Goal: Task Accomplishment & Management: Complete application form

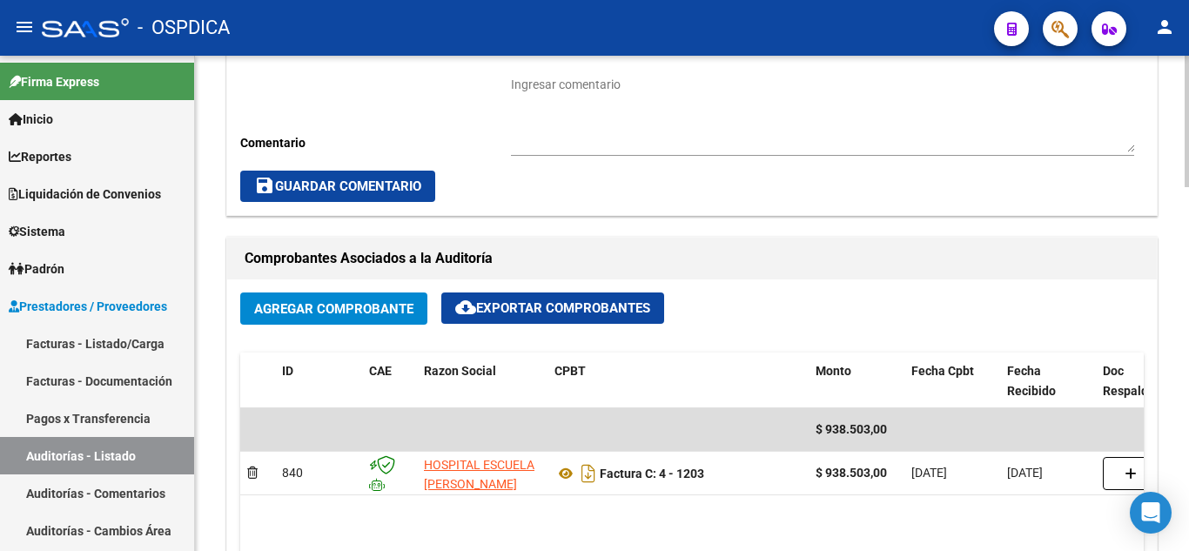
scroll to position [696, 0]
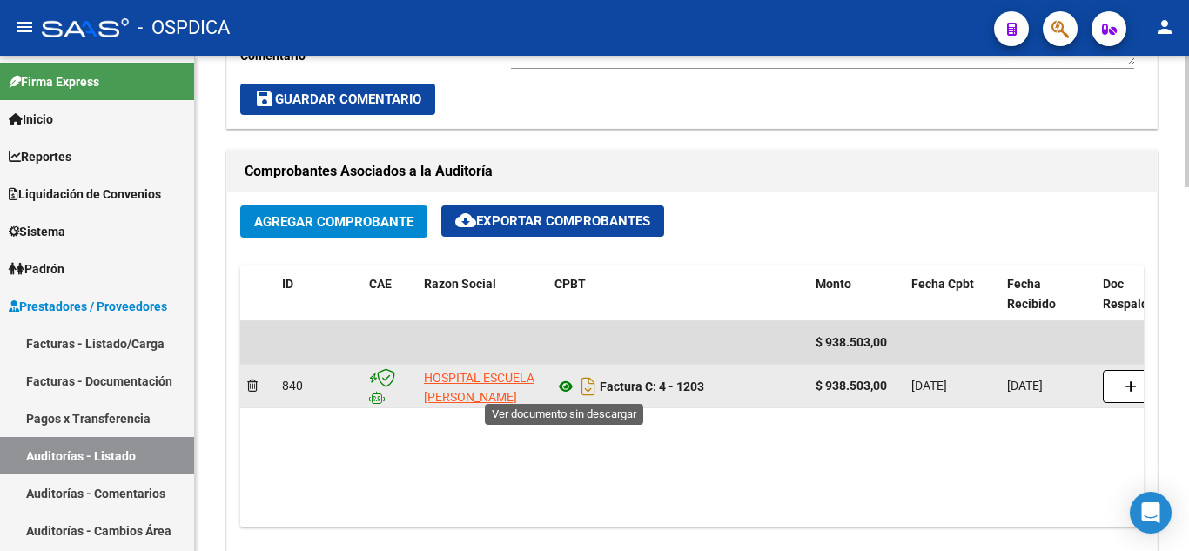
click at [562, 382] on icon at bounding box center [565, 386] width 23 height 21
click at [563, 388] on icon at bounding box center [565, 386] width 23 height 21
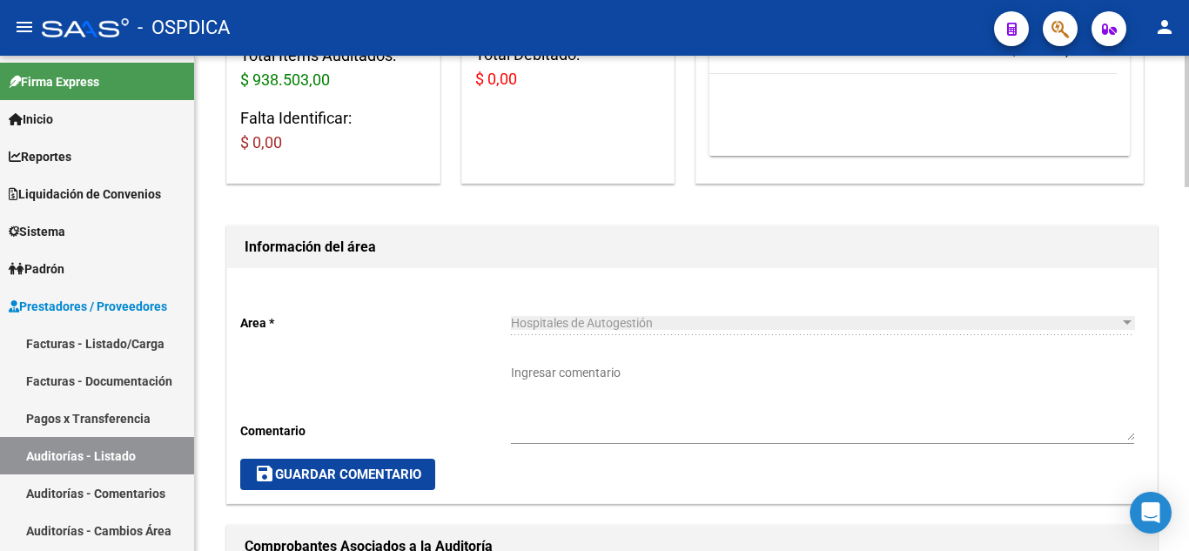
scroll to position [348, 0]
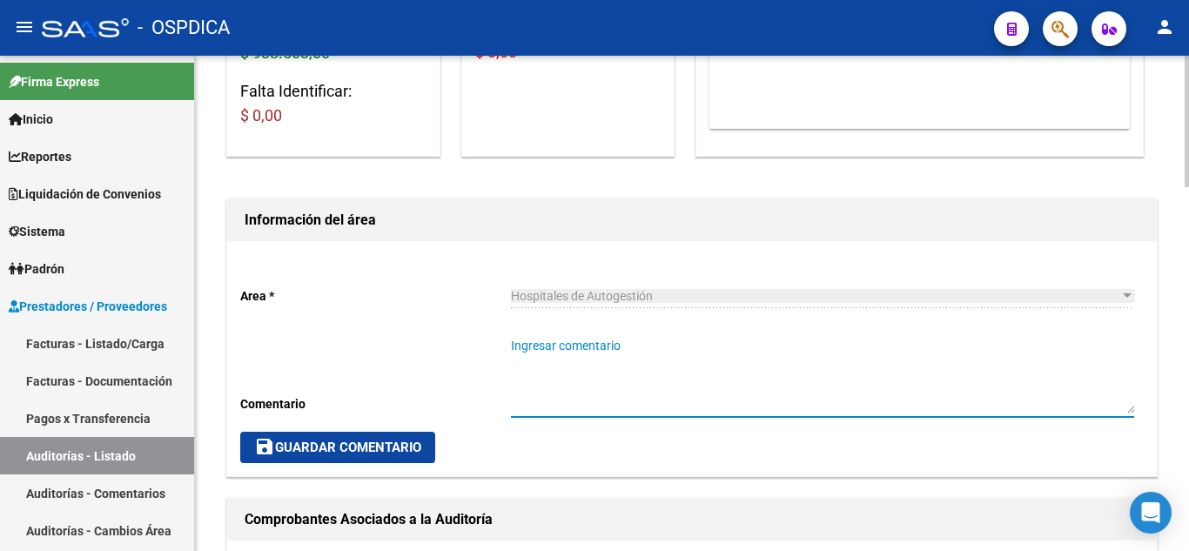
click at [595, 395] on textarea "Ingresar comentario" at bounding box center [822, 375] width 623 height 77
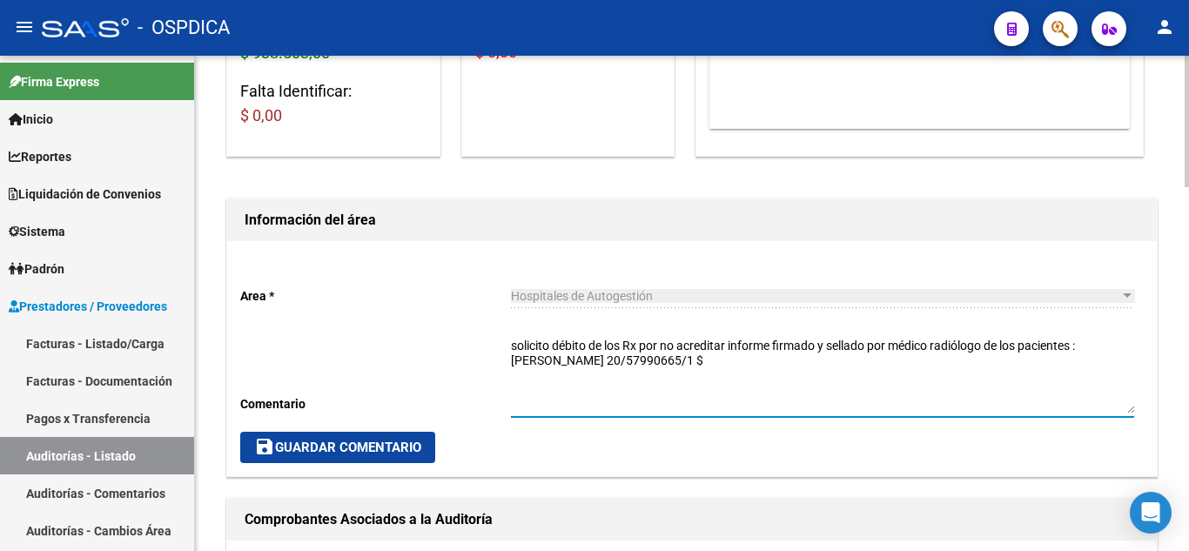
click at [700, 359] on textarea "solicito débito de los Rx por no acreditar informe firmado y sellado por médico…" at bounding box center [822, 375] width 623 height 77
click at [674, 359] on textarea "solicito débito de los Rx por no acreditar informe firmado y sellado por médico…" at bounding box center [822, 375] width 623 height 77
click at [705, 354] on textarea "solicito débito de los Rx por no acreditar informe firmado y sellado por médico…" at bounding box center [822, 375] width 623 height 77
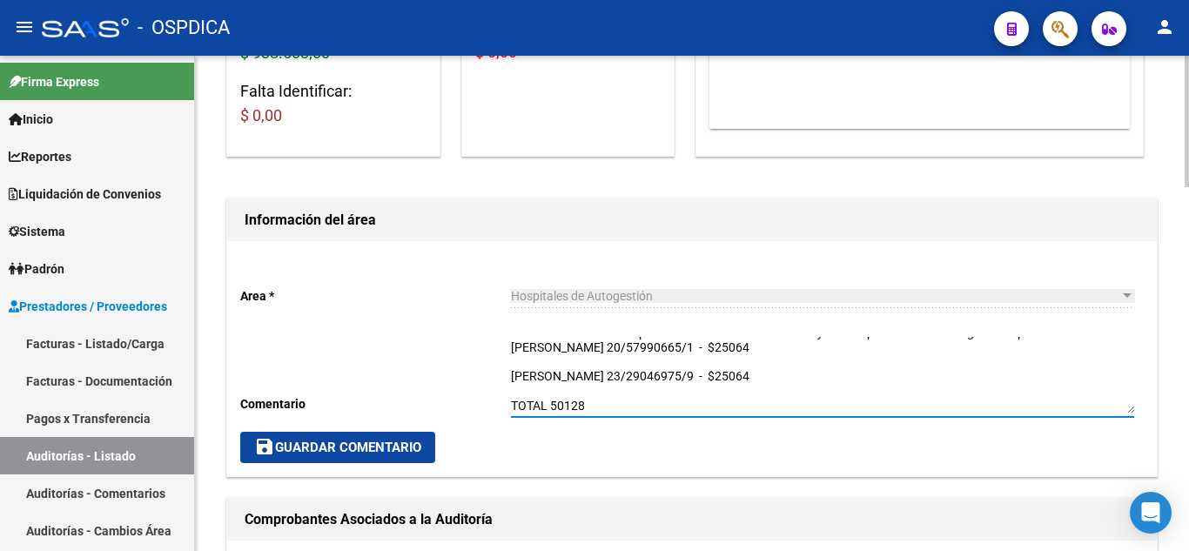
click at [553, 401] on textarea "solicito débito de los Rx por no acreditar informe firmado y sellado por médico…" at bounding box center [822, 375] width 623 height 77
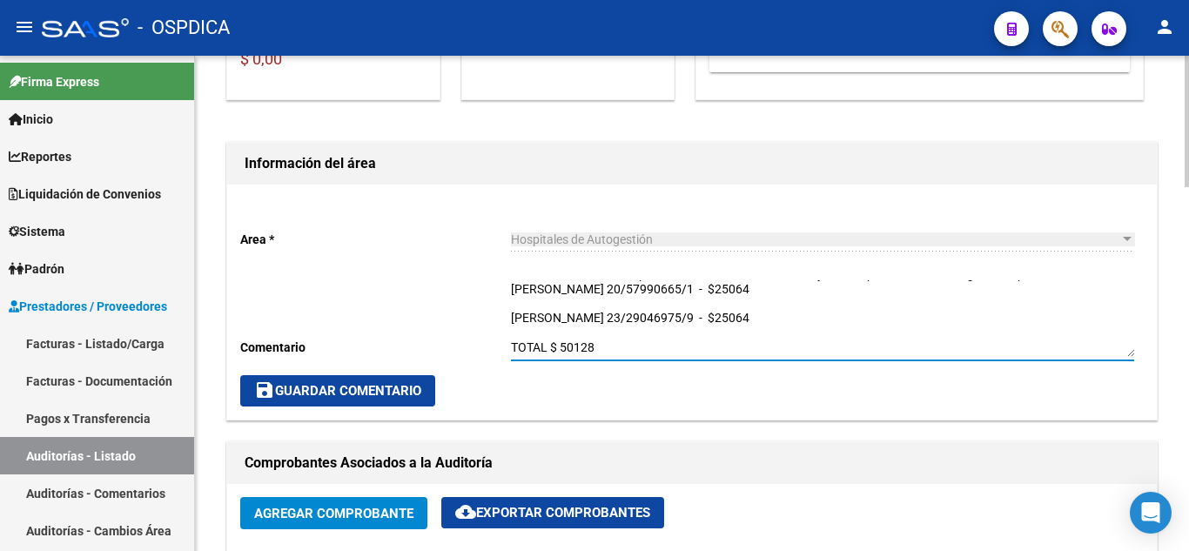
scroll to position [435, 0]
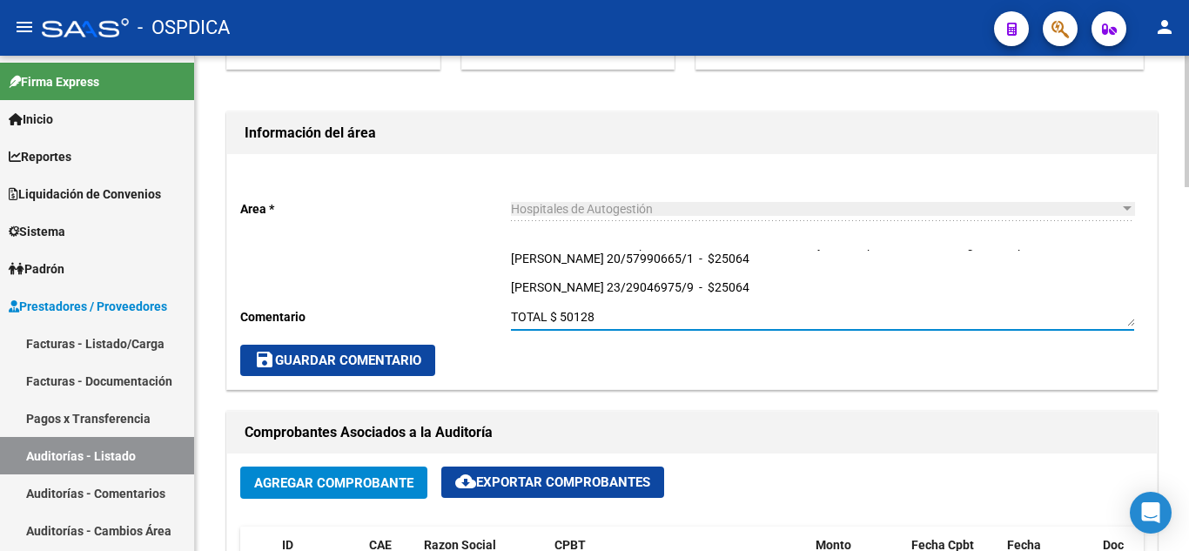
type textarea "solicito débito de los Rx por no acreditar informe firmado y sellado por médico…"
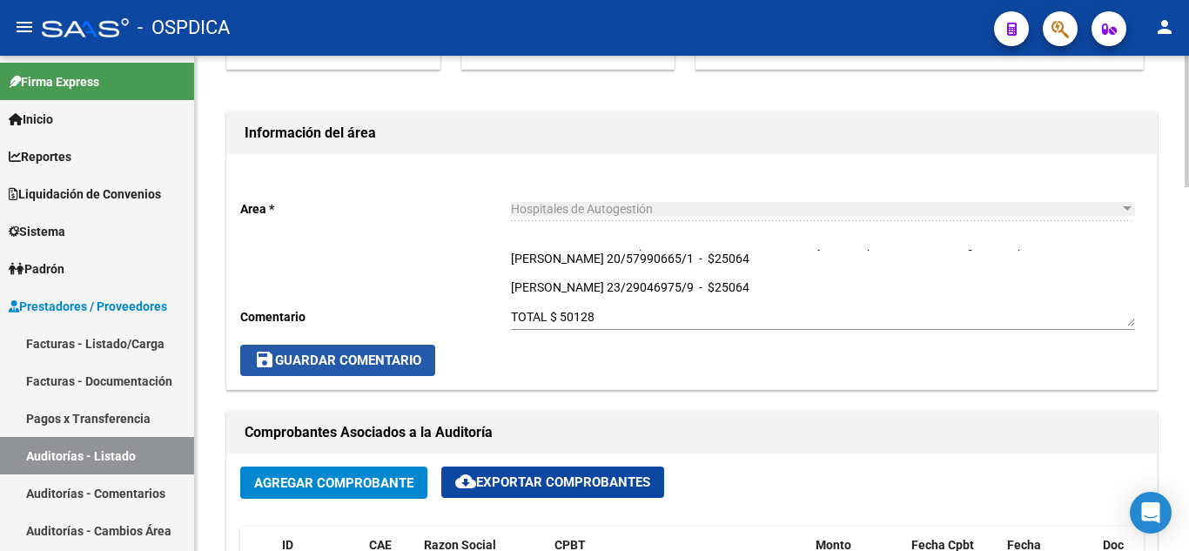
click at [398, 358] on span "save Guardar Comentario" at bounding box center [337, 360] width 167 height 16
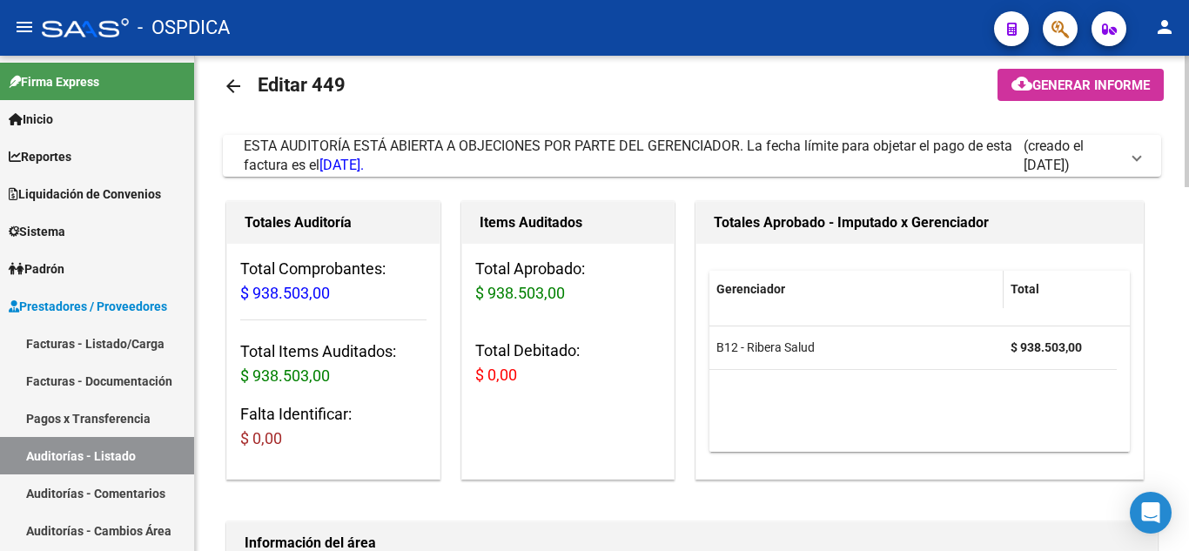
scroll to position [0, 0]
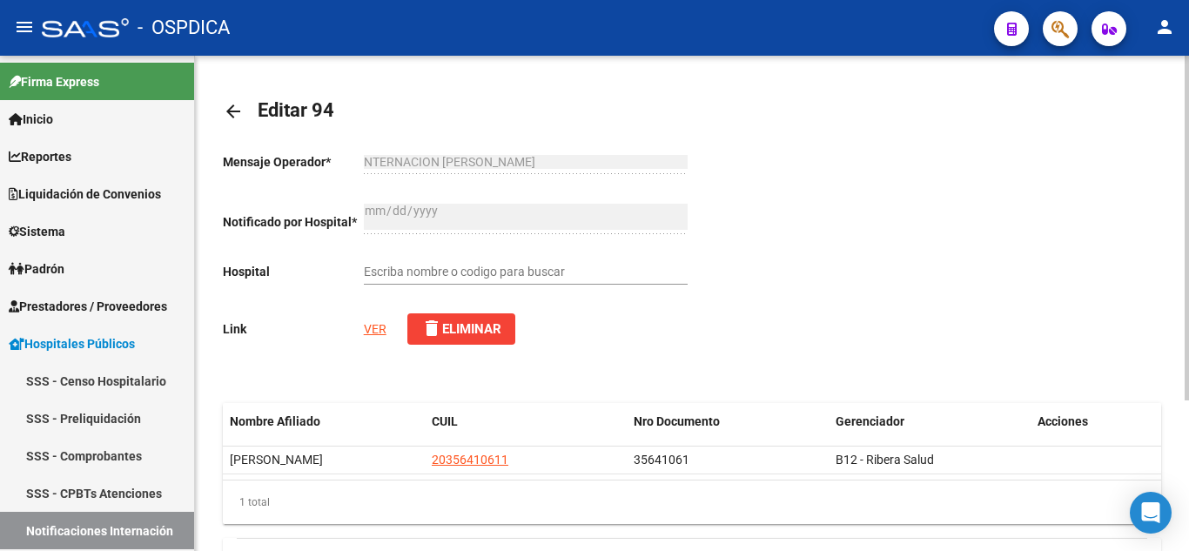
scroll to position [572, 0]
type input "HOSPITAL SAMCO [PERSON_NAME]"
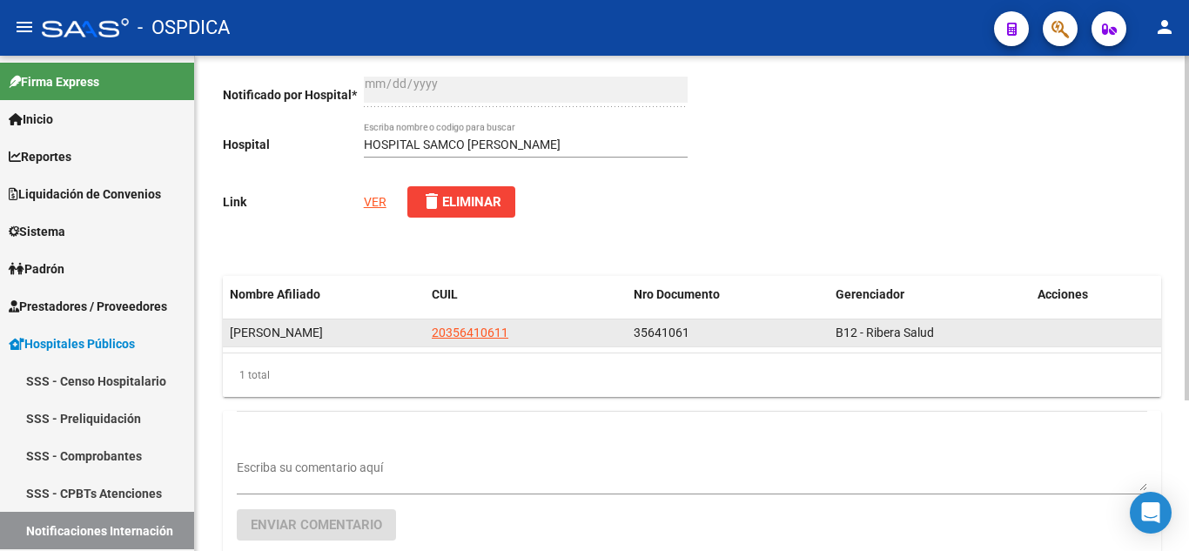
scroll to position [42, 0]
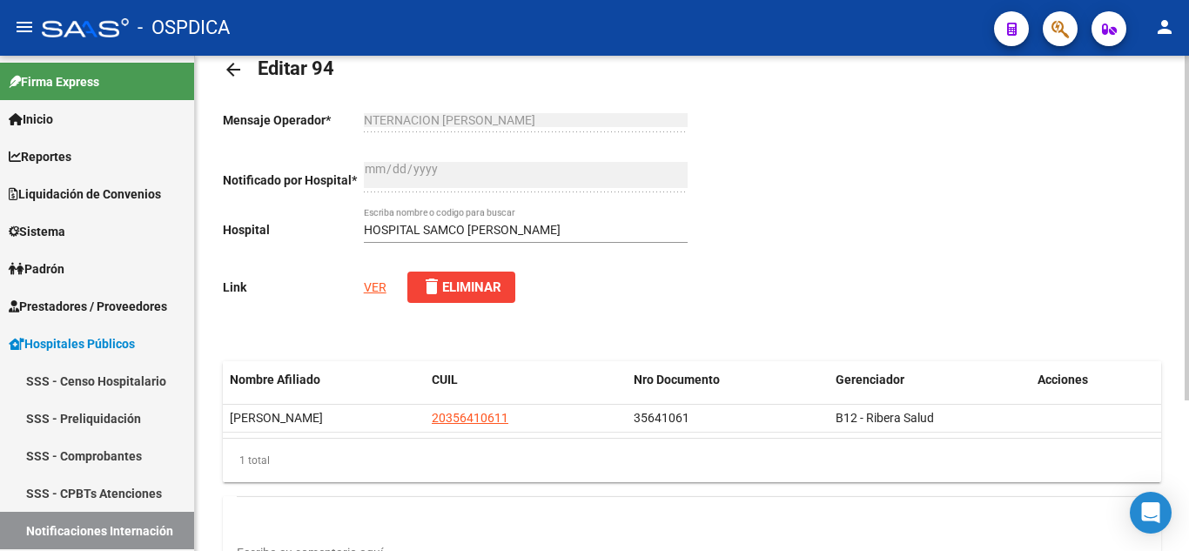
click at [375, 286] on link "VER" at bounding box center [375, 287] width 23 height 14
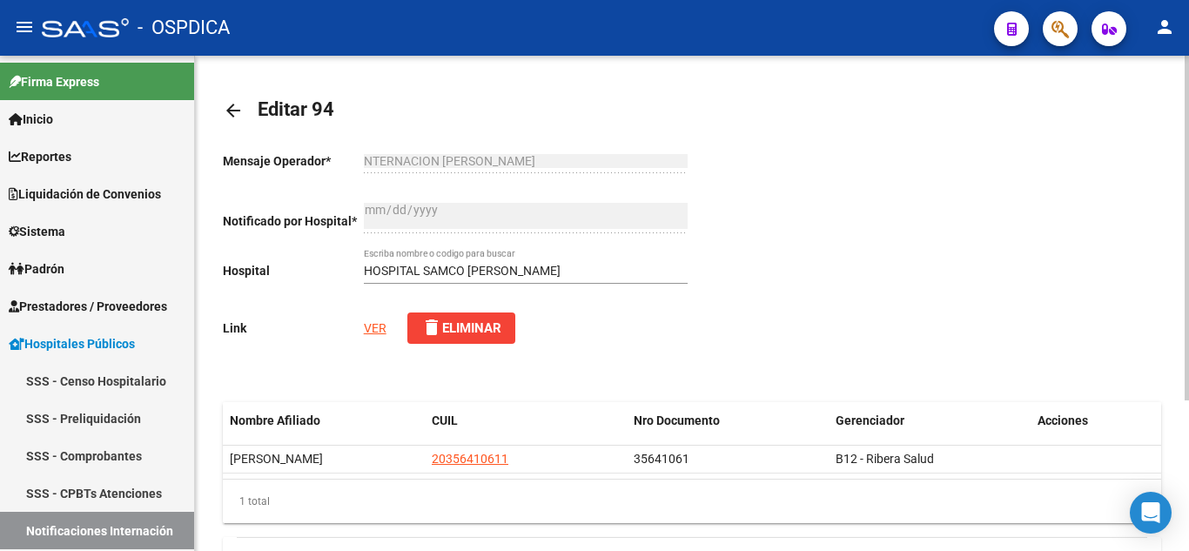
scroll to position [0, 0]
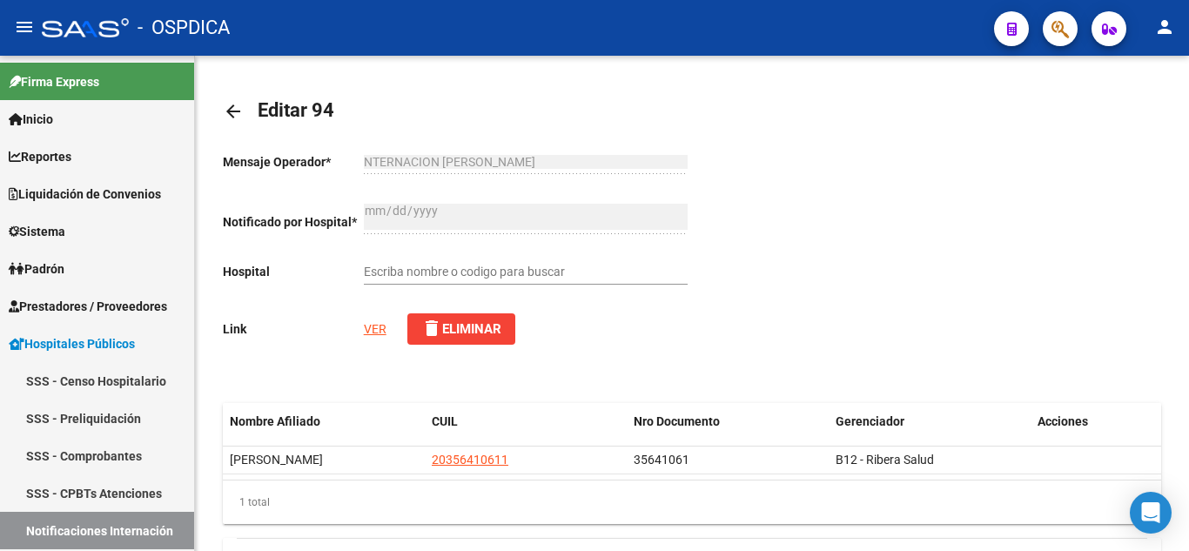
scroll to position [572, 0]
type input "HOSPITAL SAMCO [PERSON_NAME]"
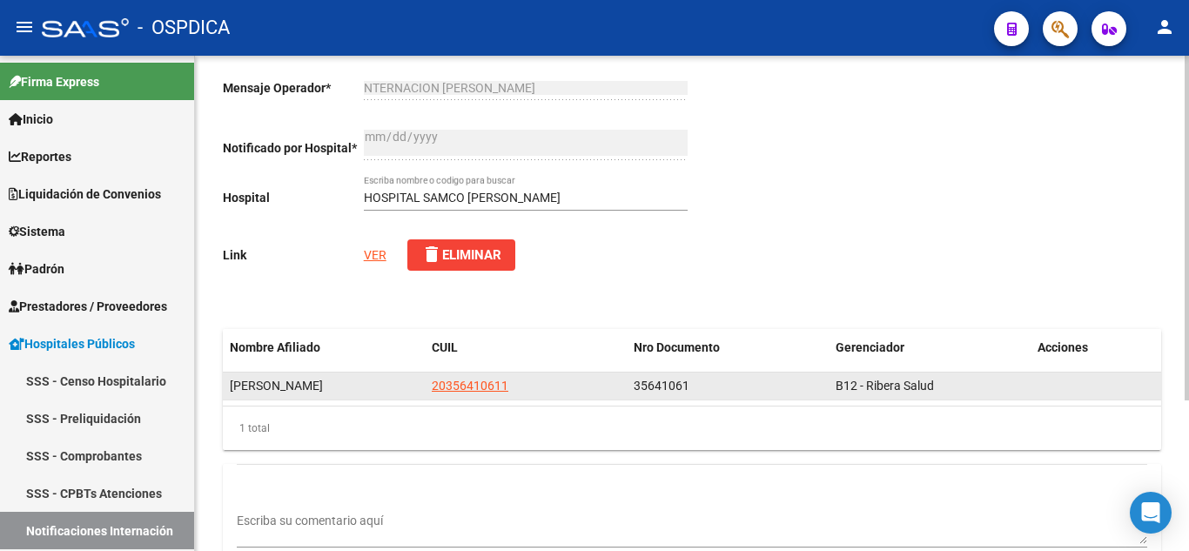
scroll to position [42, 0]
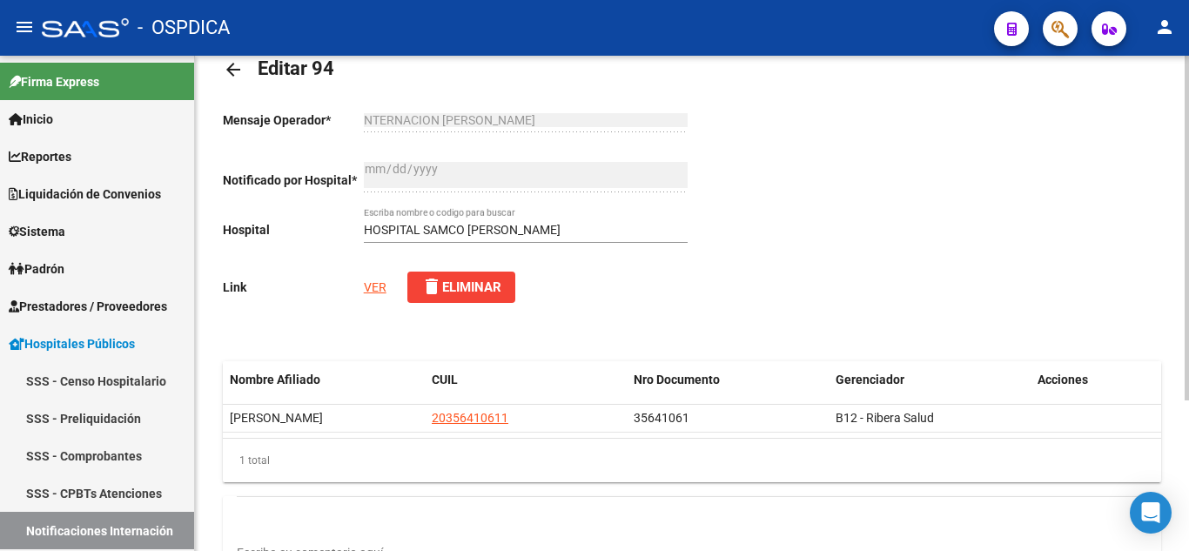
click at [375, 286] on link "VER" at bounding box center [375, 287] width 23 height 14
